Goal: Transaction & Acquisition: Book appointment/travel/reservation

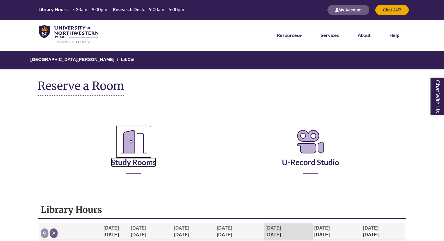
click at [129, 151] on icon "Reserve a Room" at bounding box center [134, 142] width 36 height 33
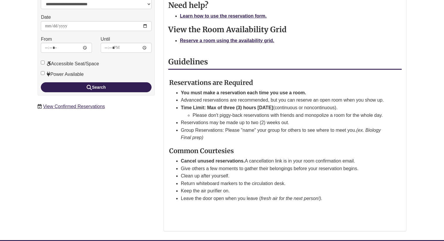
scroll to position [152, 0]
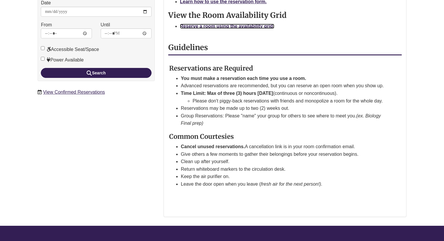
click at [227, 24] on strong "Reserve a room using the availability grid." at bounding box center [227, 26] width 94 height 5
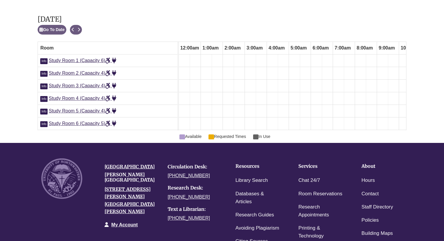
scroll to position [0, 264]
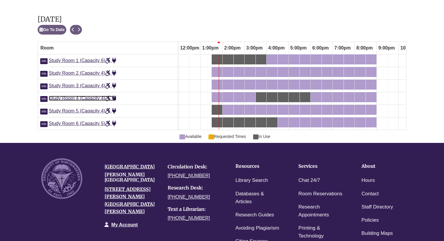
click at [89, 96] on span "Study Room 4 (Capacity 4)" at bounding box center [82, 98] width 67 height 5
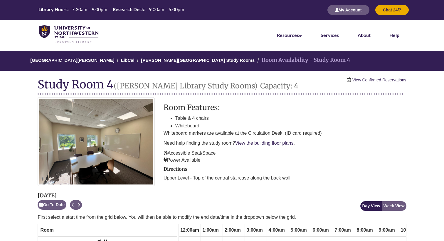
scroll to position [0, 264]
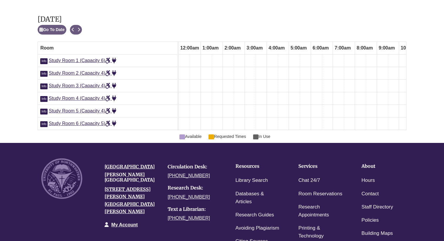
scroll to position [0, 264]
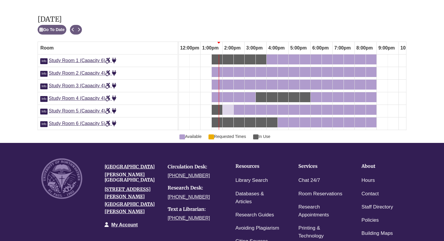
click at [231, 105] on link "2:00pm Thursday, August 28, 2025 - Study Room 5 - Available" at bounding box center [227, 110] width 11 height 10
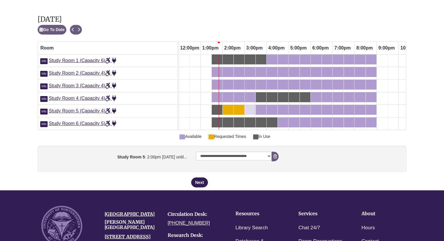
click at [254, 107] on div "3:00pm Thursday, August 28, 2025 - Study Room 5 - Available" at bounding box center [250, 110] width 10 height 6
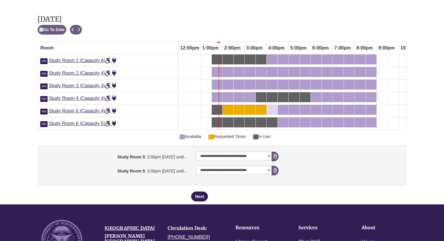
click at [275, 107] on div "4:00pm Thursday, August 28, 2025 - Study Room 5 - Available" at bounding box center [272, 110] width 10 height 6
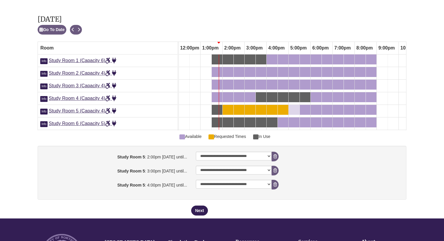
click at [299, 105] on link "5:00pm Thursday, August 28, 2025 - Study Room 5 - Available" at bounding box center [293, 110] width 11 height 10
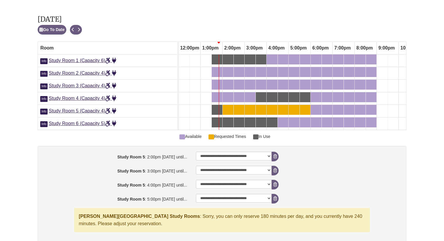
click at [289, 107] on div "5:00pm Thursday, August 28, 2025 - Study Room 5 - Available" at bounding box center [290, 110] width 2 height 6
click at [277, 194] on button "Remove Pending Reservation" at bounding box center [274, 199] width 7 height 10
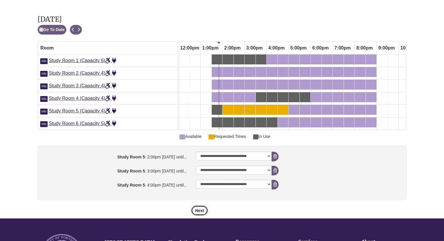
click at [197, 206] on button "Next" at bounding box center [199, 211] width 16 height 10
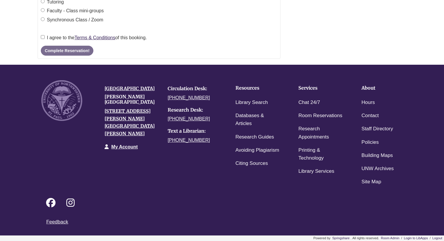
scroll to position [0, 0]
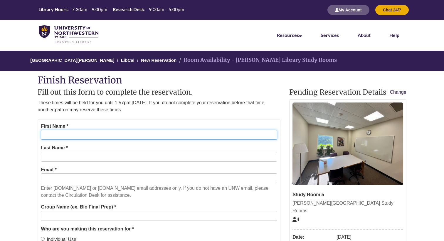
click at [202, 133] on input "First Name *" at bounding box center [159, 135] width 236 height 10
type input "*******"
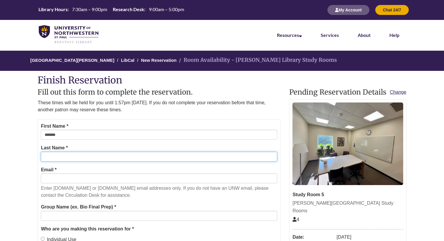
click at [94, 157] on input "Last Name *" at bounding box center [159, 157] width 236 height 10
type input "****"
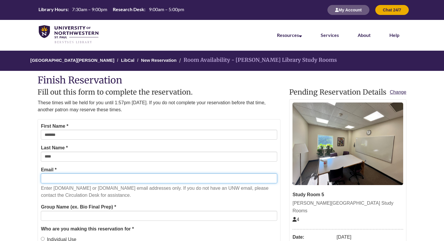
click at [80, 180] on input "Email *" at bounding box center [159, 179] width 236 height 10
type input "**********"
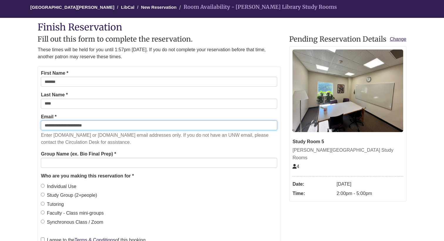
scroll to position [67, 0]
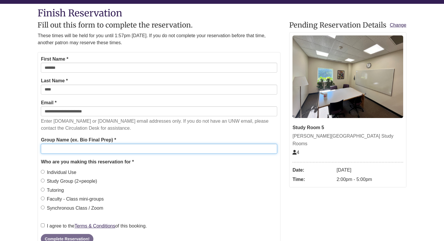
click at [98, 152] on input "Group Name (ex. Bio Final Prep) *" at bounding box center [159, 149] width 236 height 10
type input "**********"
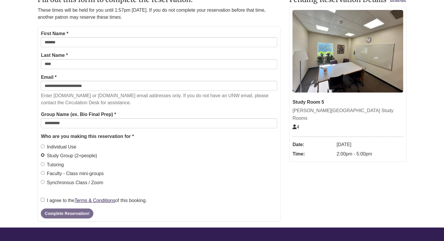
scroll to position [96, 0]
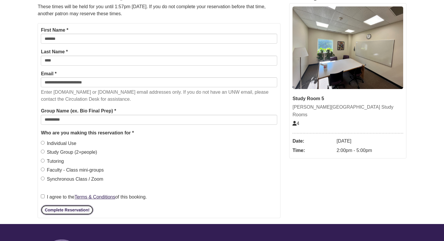
click at [53, 212] on button "Complete Reservation!" at bounding box center [67, 210] width 52 height 10
